Goal: Transaction & Acquisition: Obtain resource

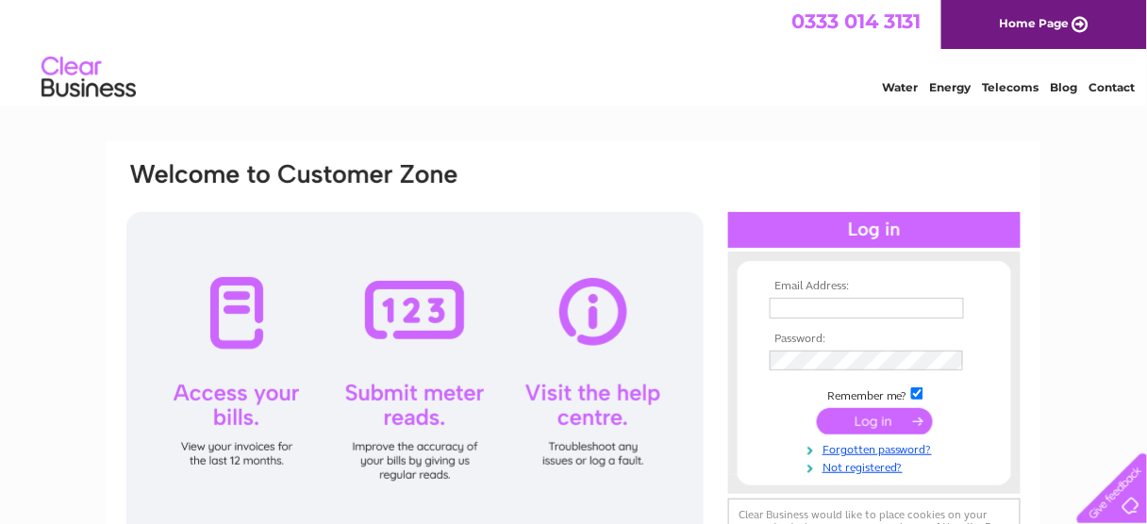
type input "[EMAIL_ADDRESS][DOMAIN_NAME]"
click at [875, 420] on input "submit" at bounding box center [875, 421] width 116 height 26
click at [872, 422] on input "submit" at bounding box center [875, 421] width 116 height 26
click at [850, 421] on input "submit" at bounding box center [875, 421] width 116 height 26
click at [867, 419] on input "submit" at bounding box center [875, 421] width 116 height 26
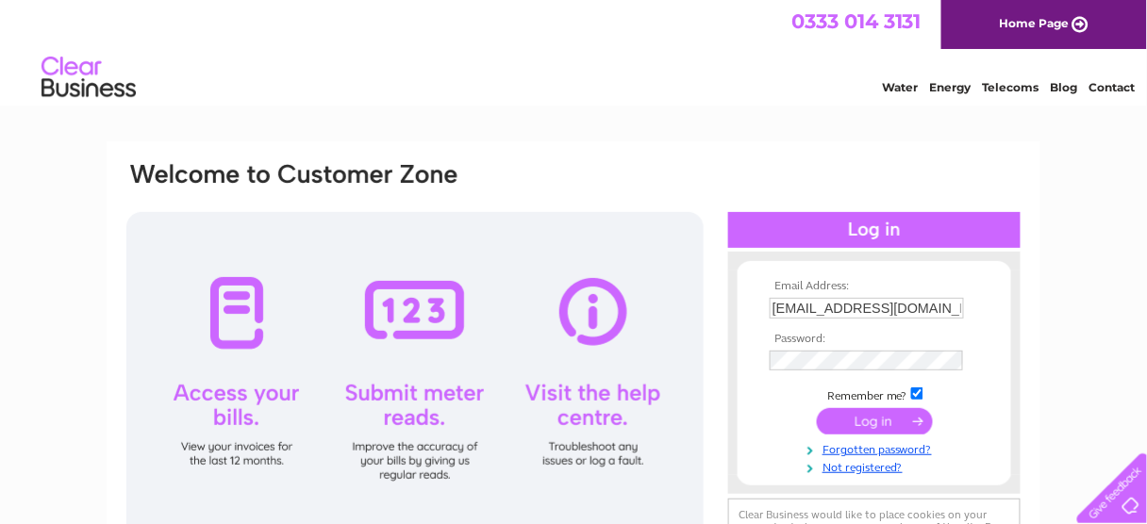
click at [861, 223] on div at bounding box center [874, 230] width 292 height 36
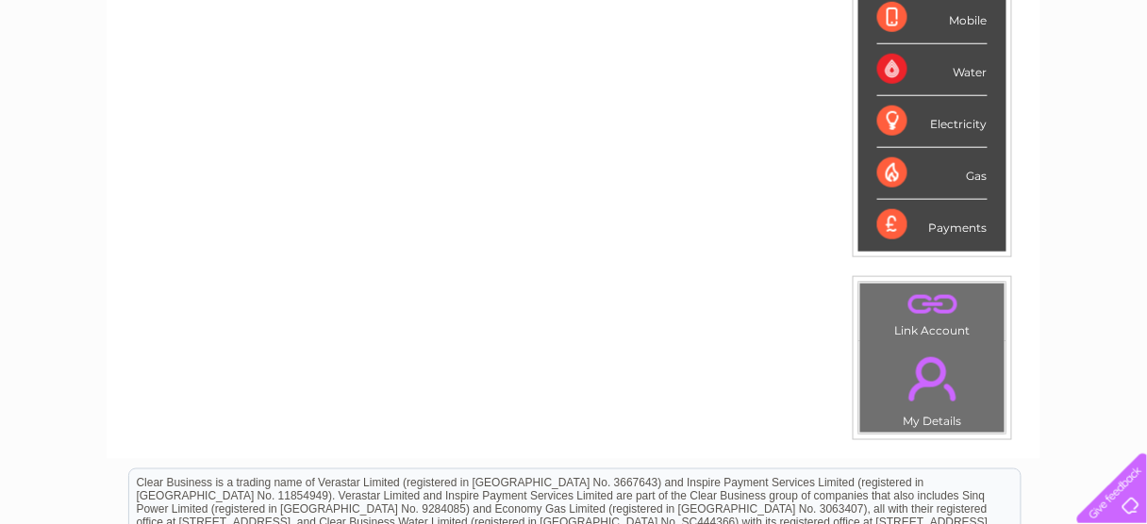
scroll to position [75, 0]
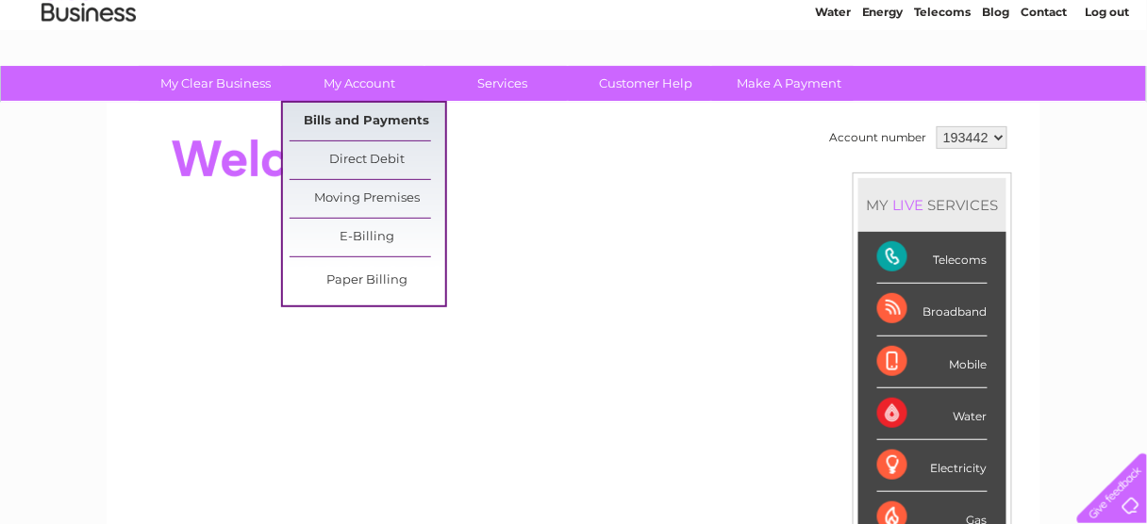
click at [370, 118] on link "Bills and Payments" at bounding box center [368, 122] width 156 height 38
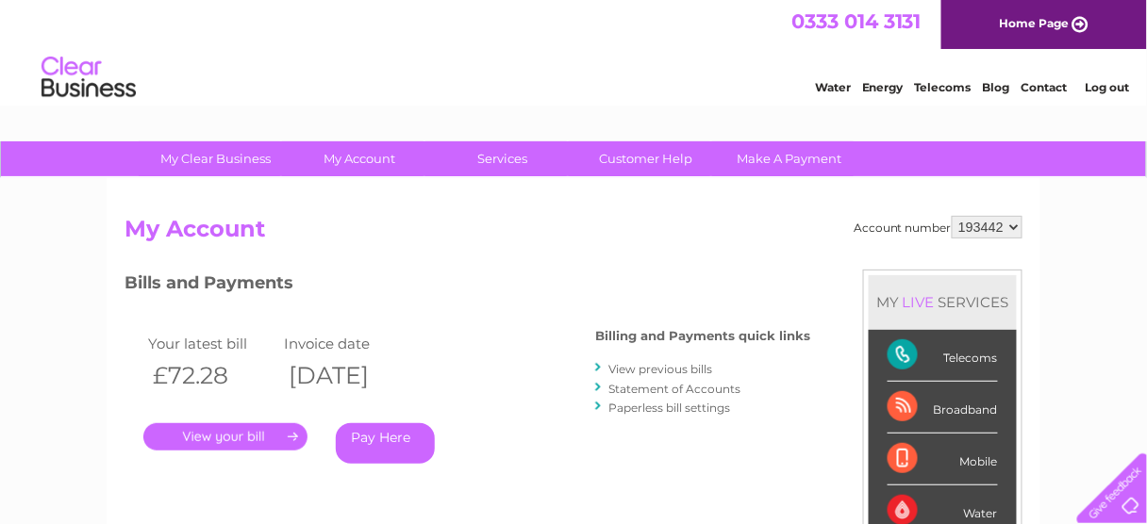
click at [224, 437] on link "." at bounding box center [225, 436] width 164 height 27
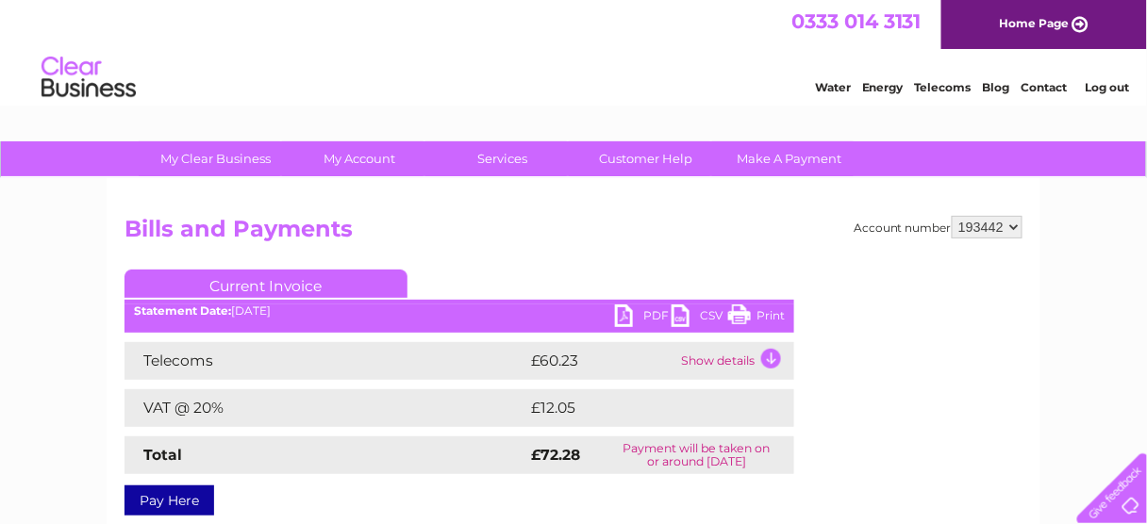
click at [623, 318] on link "PDF" at bounding box center [643, 318] width 57 height 27
